Goal: Task Accomplishment & Management: Manage account settings

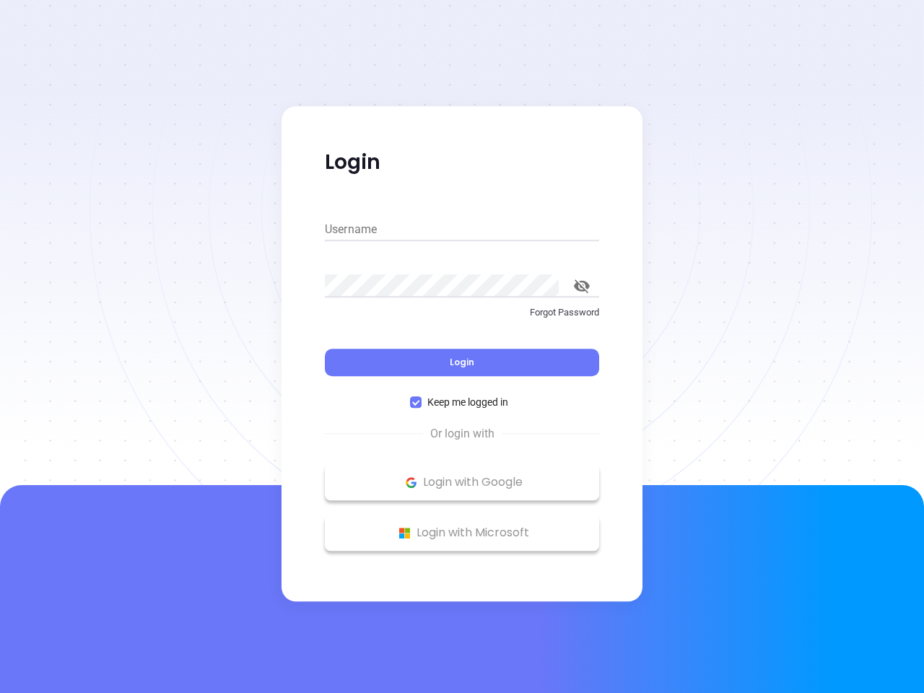
click at [462, 347] on div "Login" at bounding box center [462, 353] width 274 height 45
click at [462, 230] on input "Username" at bounding box center [462, 229] width 274 height 23
click at [582, 286] on icon "toggle password visibility" at bounding box center [582, 286] width 16 height 14
click at [462, 363] on span "Login" at bounding box center [462, 362] width 25 height 12
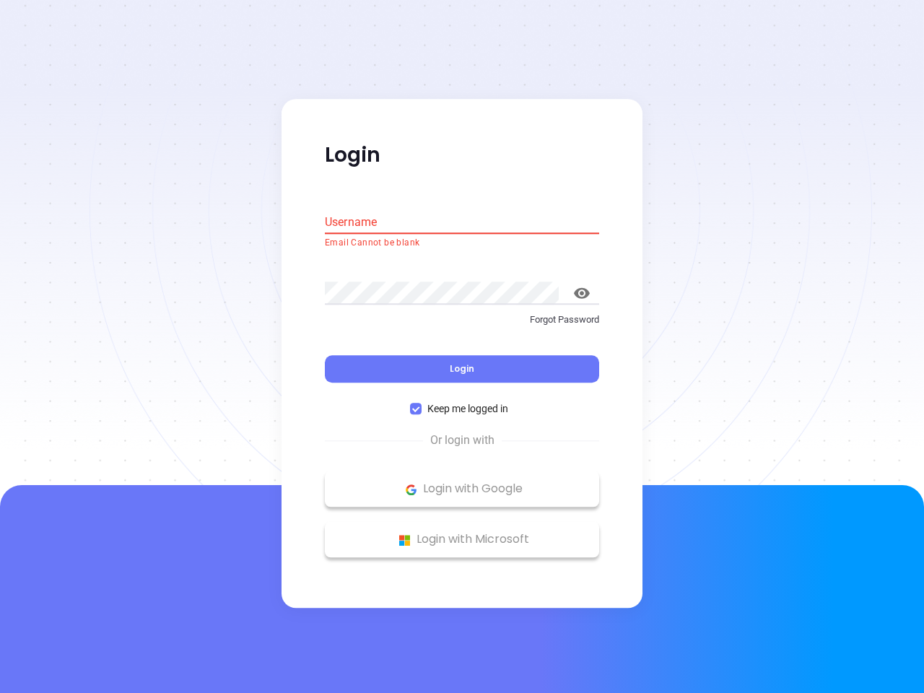
click at [462, 402] on span "Keep me logged in" at bounding box center [468, 410] width 92 height 16
click at [422, 404] on input "Keep me logged in" at bounding box center [416, 410] width 12 height 12
checkbox input "false"
click at [462, 482] on p "Login with Google" at bounding box center [462, 490] width 260 height 22
click at [462, 533] on p "Login with Microsoft" at bounding box center [462, 540] width 260 height 22
